Goal: Find specific page/section: Find specific page/section

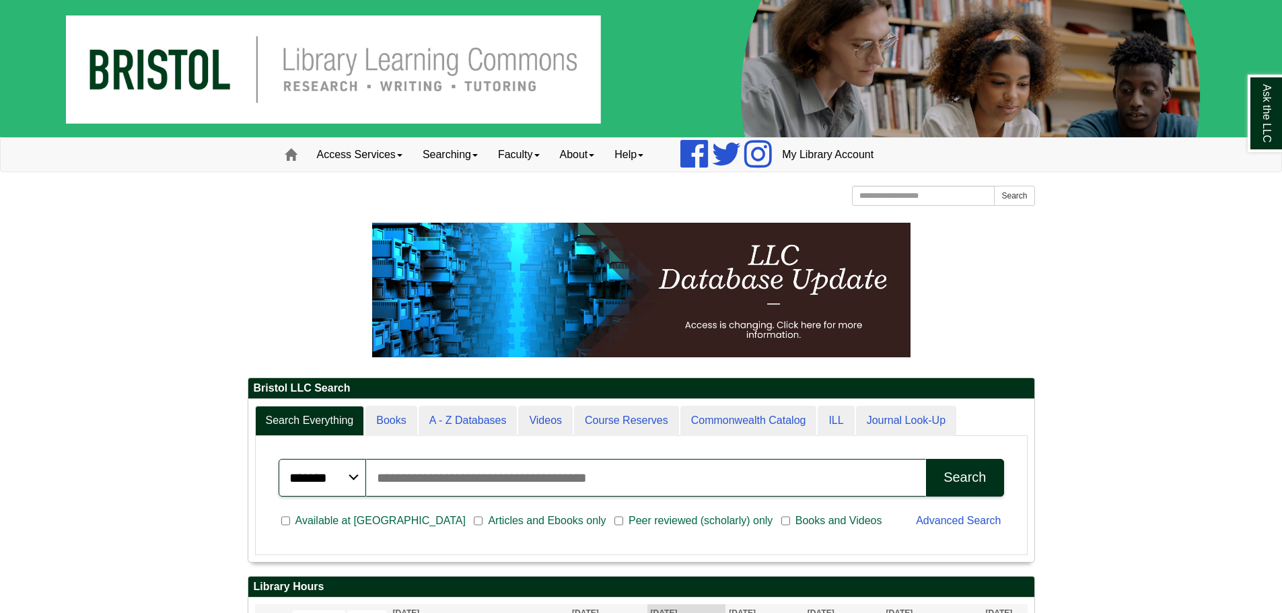
scroll to position [162, 786]
click at [474, 440] on div "******* ***** ****** Search articles, books, journals & more Search Available a…" at bounding box center [641, 495] width 773 height 119
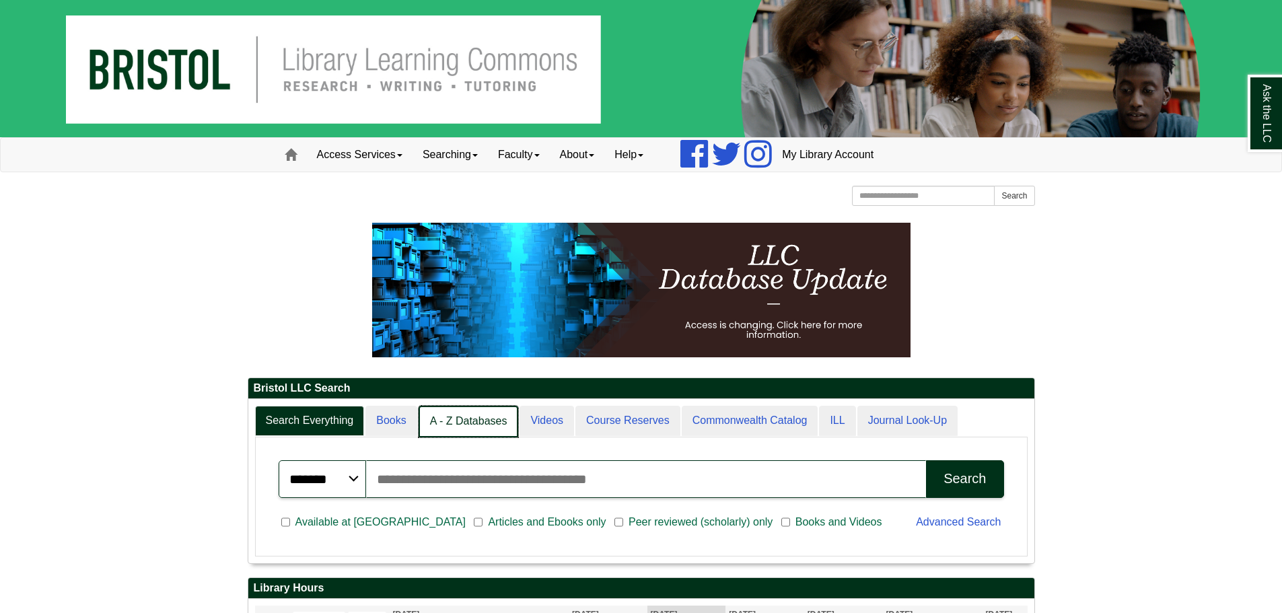
scroll to position [7, 7]
click at [471, 420] on link "A - Z Databases" at bounding box center [469, 422] width 100 height 32
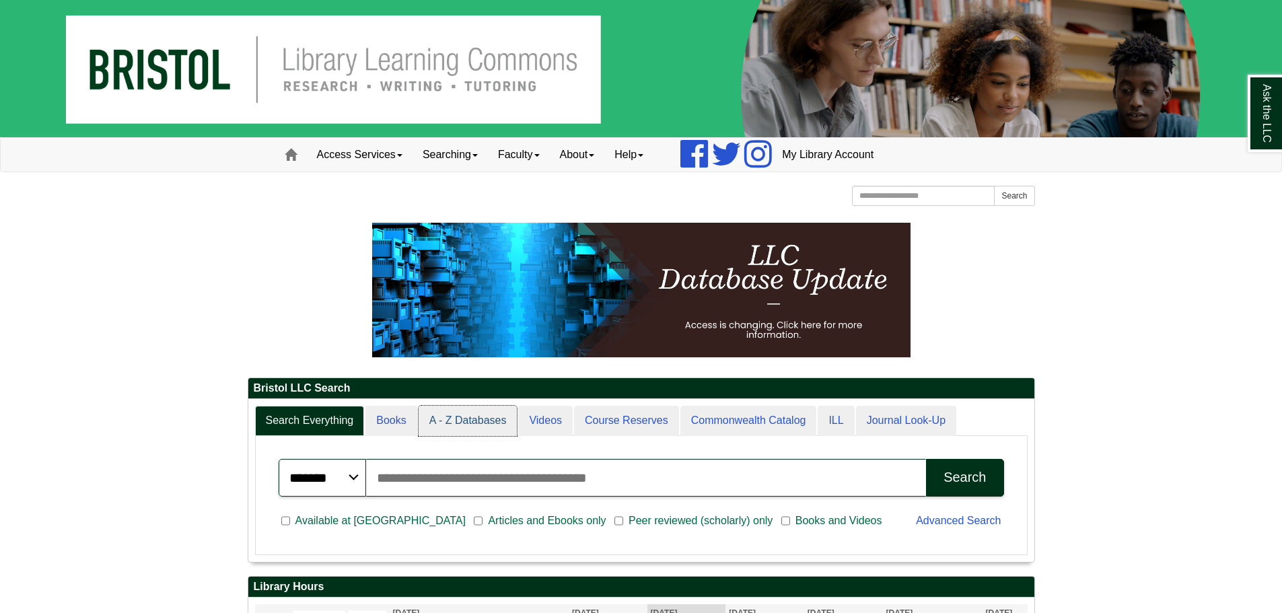
scroll to position [125, 786]
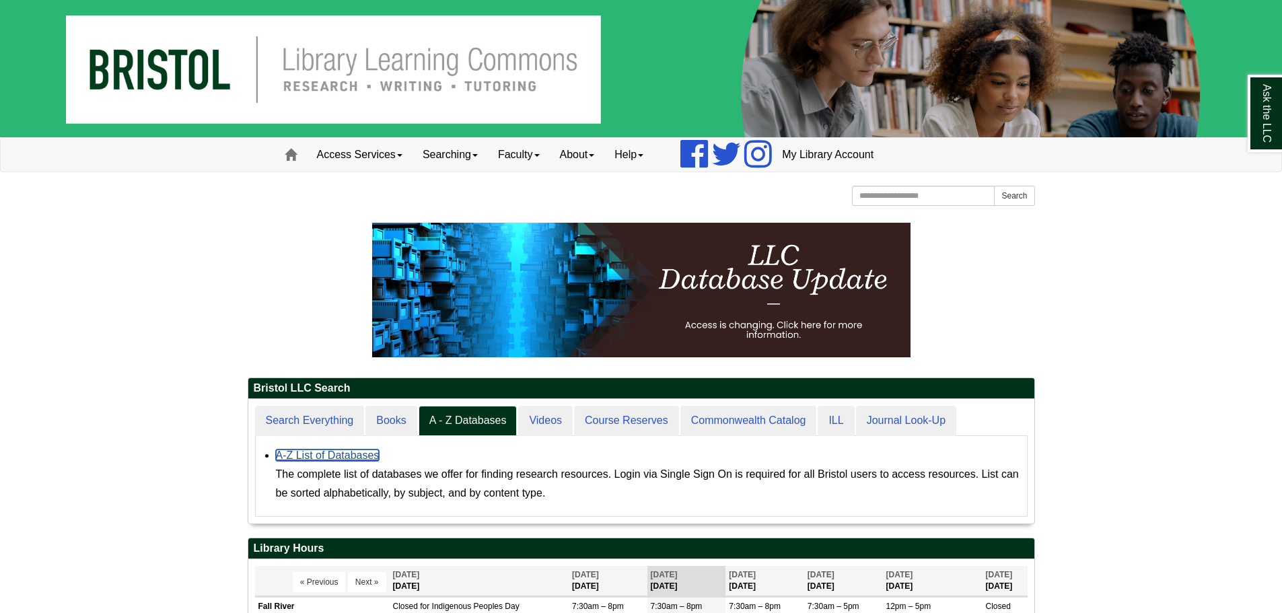
click at [359, 454] on link "A-Z List of Databases" at bounding box center [328, 455] width 104 height 11
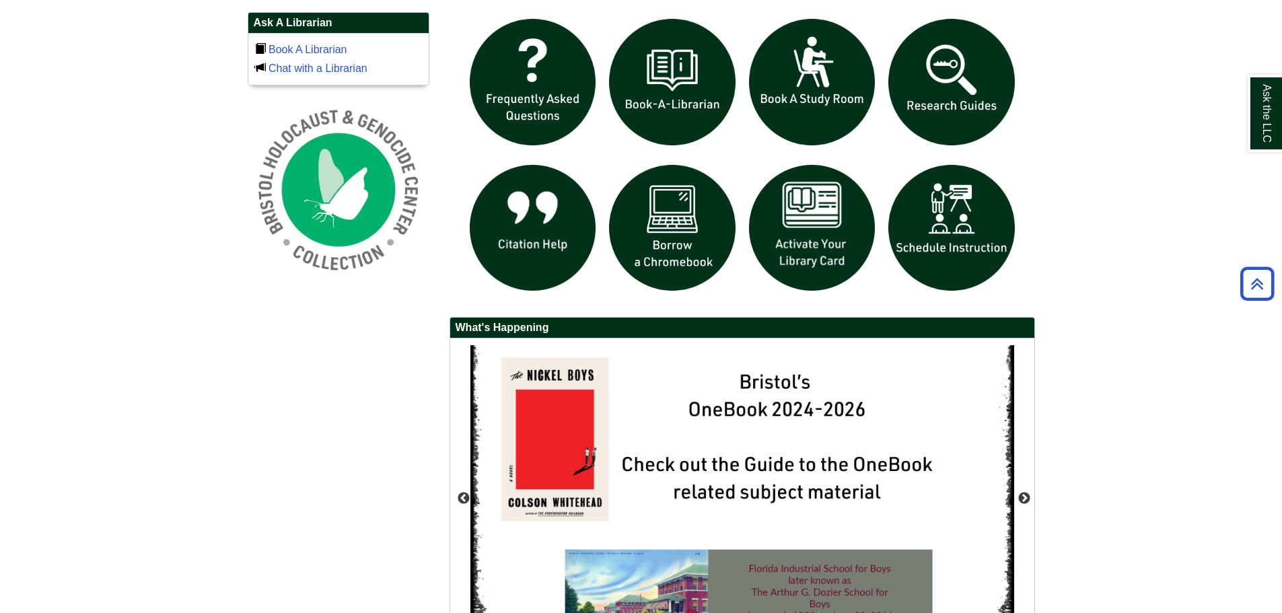
scroll to position [1069, 0]
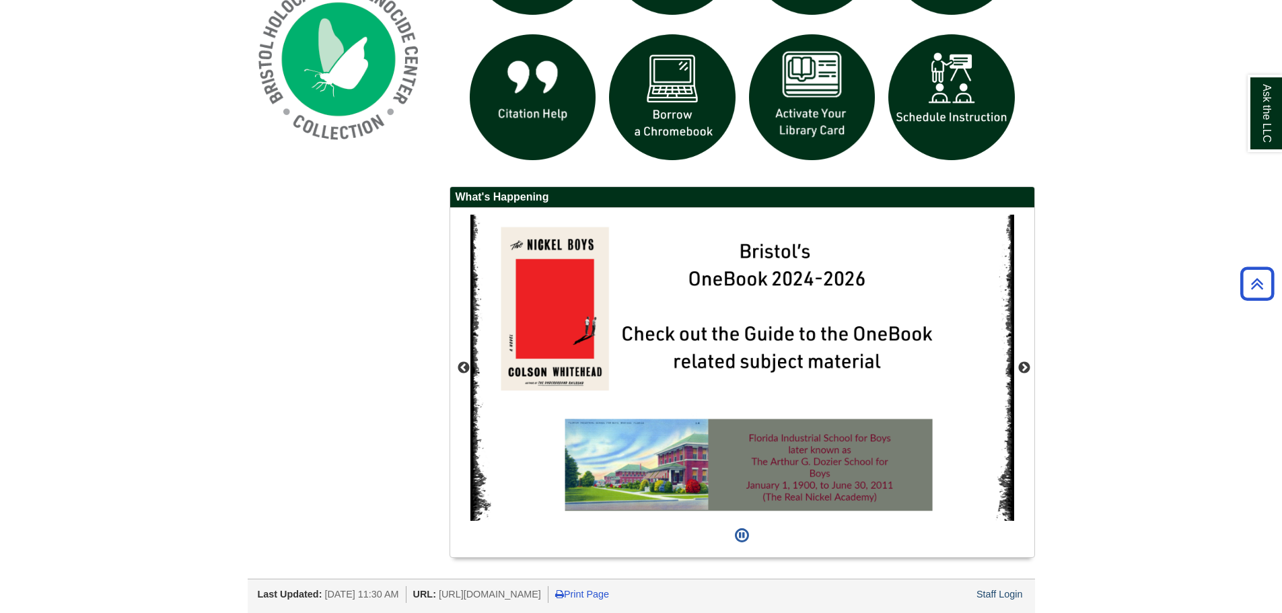
click at [1033, 367] on div "Previous" at bounding box center [742, 382] width 584 height 349
click at [1028, 365] on button "Next" at bounding box center [1024, 367] width 13 height 13
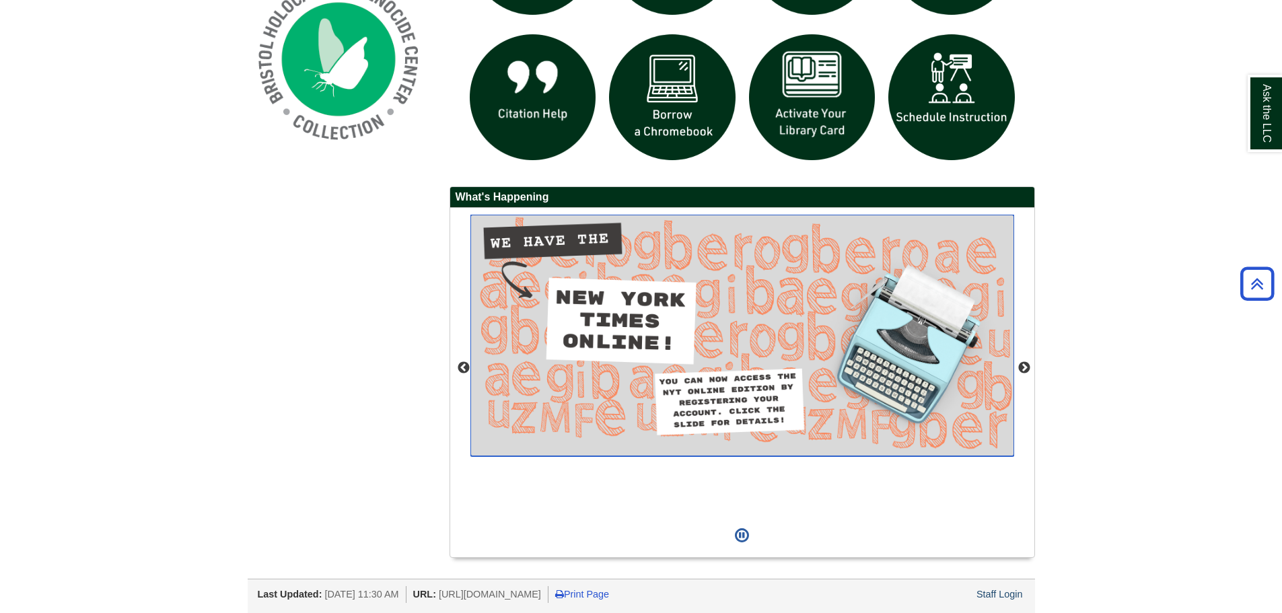
click at [787, 365] on img "slideshow" at bounding box center [742, 336] width 544 height 242
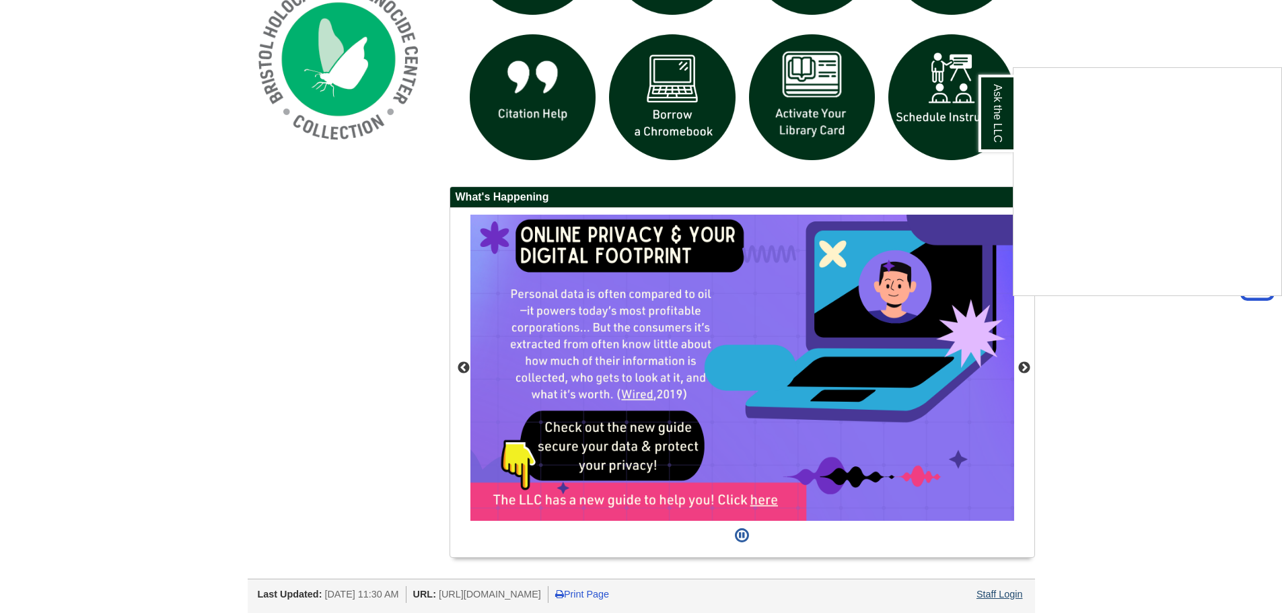
click at [1005, 598] on div "Ask the LLC" at bounding box center [641, 306] width 1282 height 613
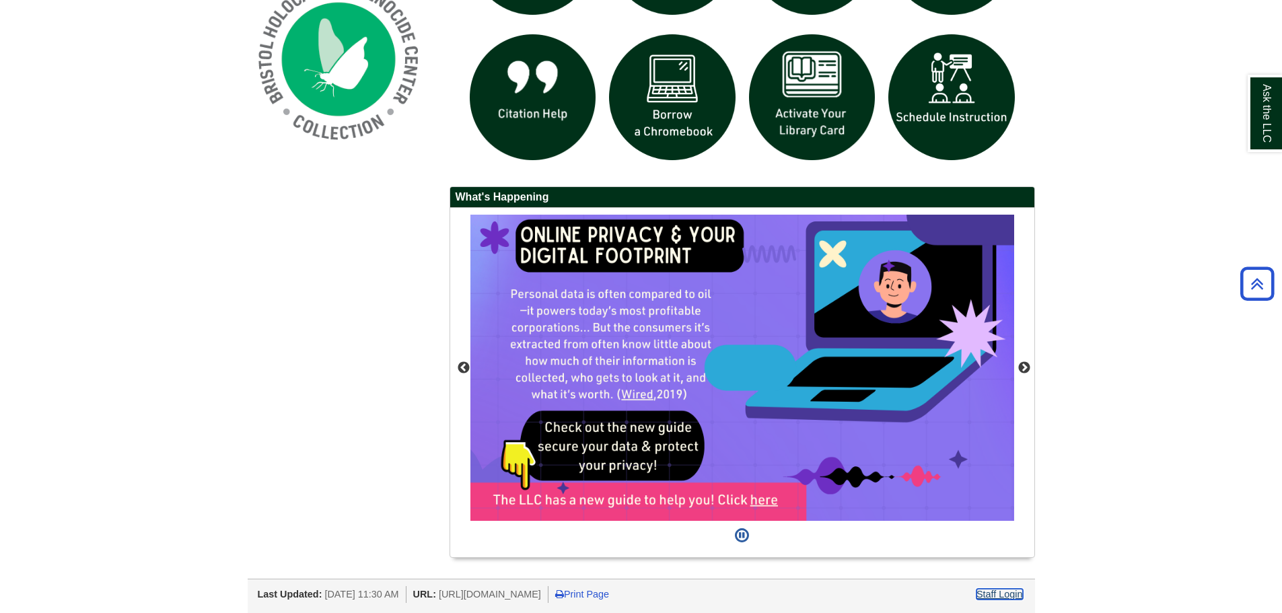
drag, startPoint x: 1005, startPoint y: 599, endPoint x: 969, endPoint y: 530, distance: 77.4
click at [1005, 599] on link "Staff Login" at bounding box center [1000, 594] width 46 height 11
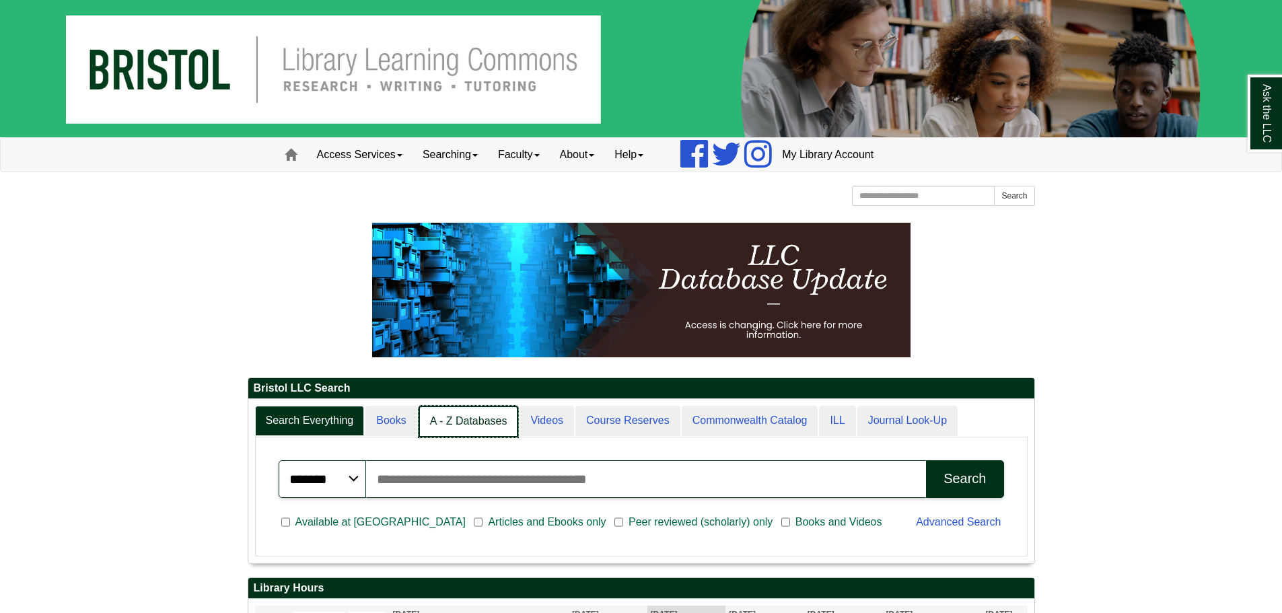
click at [474, 430] on link "A - Z Databases" at bounding box center [469, 422] width 100 height 32
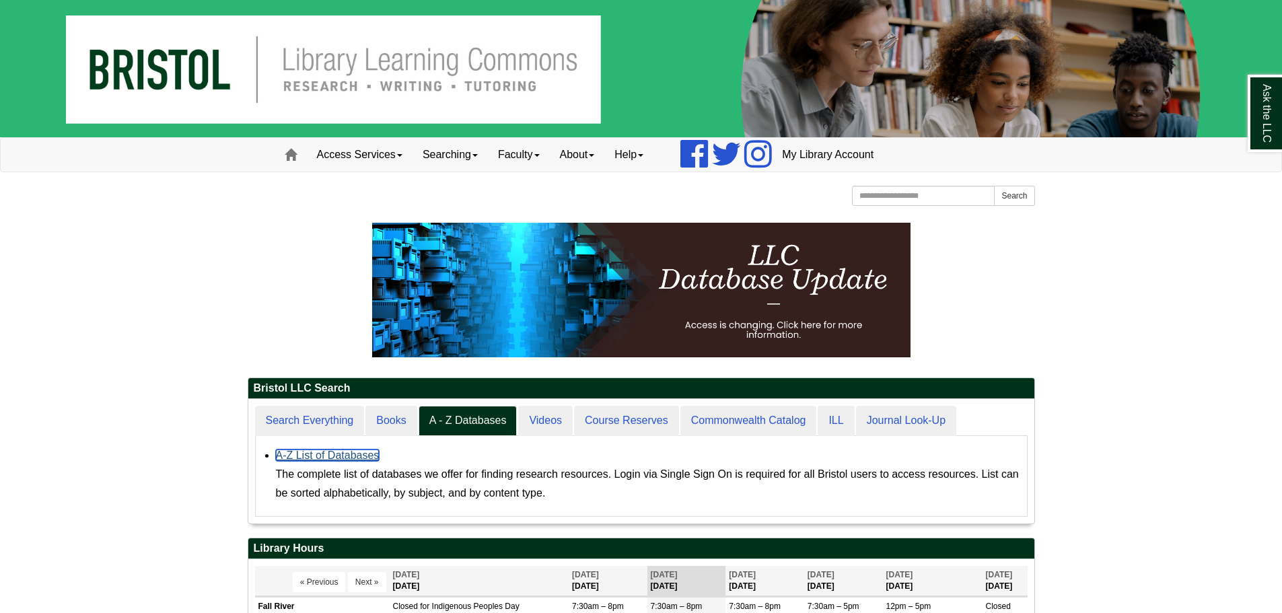
click at [348, 458] on link "A-Z List of Databases" at bounding box center [328, 455] width 104 height 11
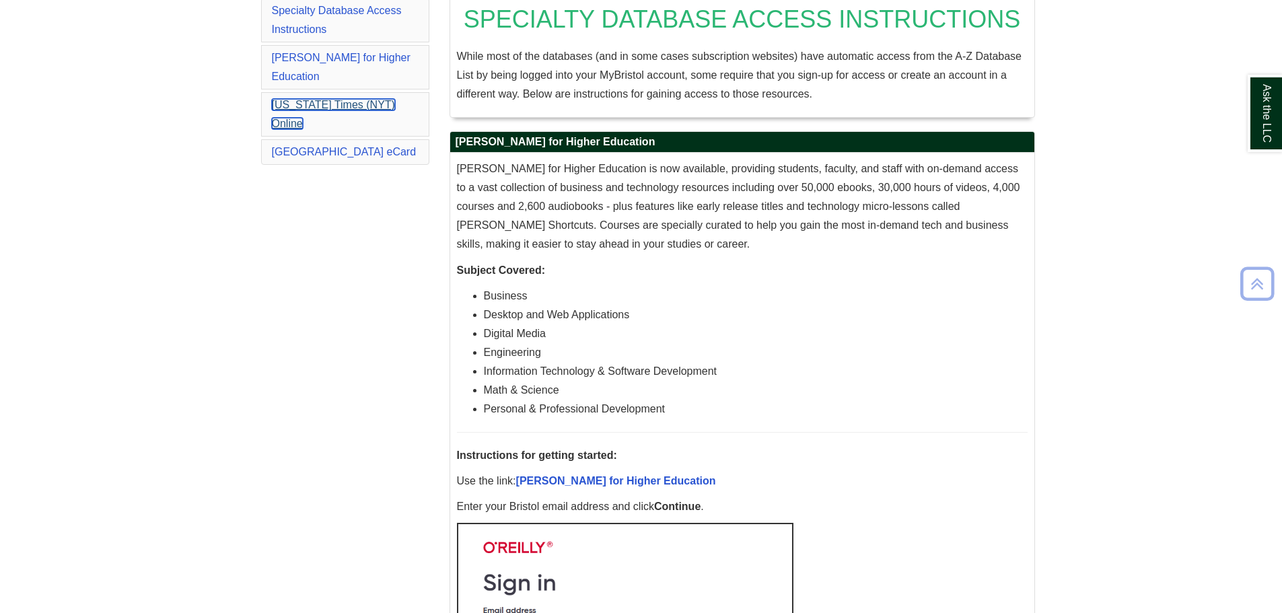
click at [366, 99] on link "New York Times (NYT) Online" at bounding box center [333, 114] width 123 height 30
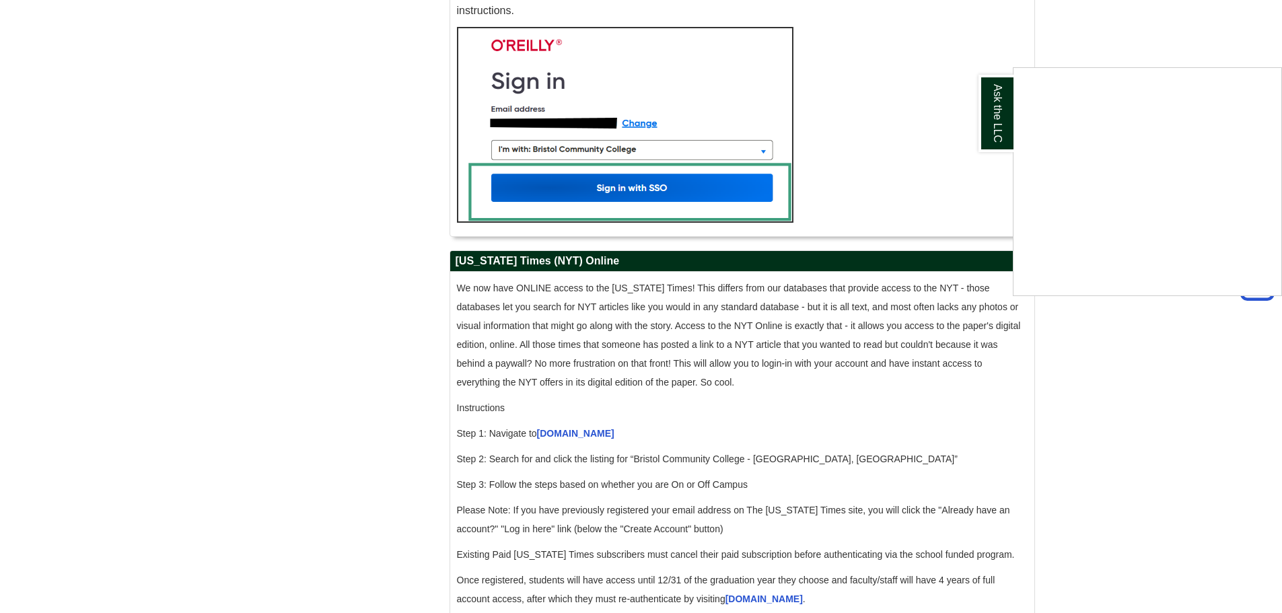
click at [370, 314] on div "Ask the LLC" at bounding box center [641, 306] width 1282 height 613
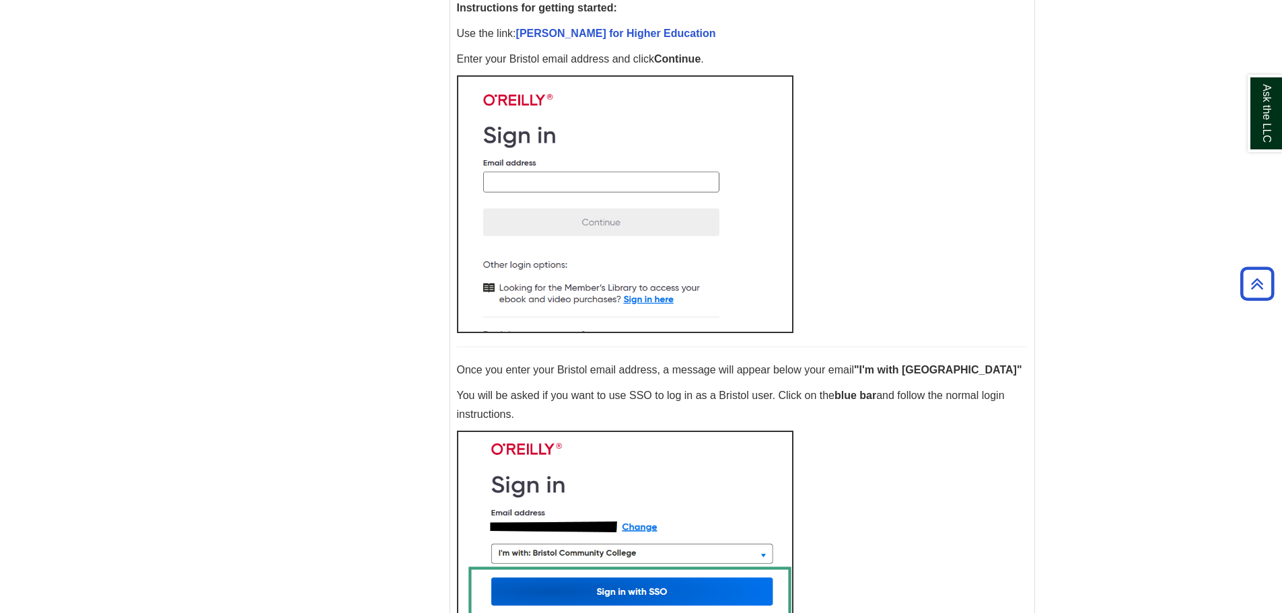
scroll to position [448, 0]
